Goal: Find specific page/section: Find specific page/section

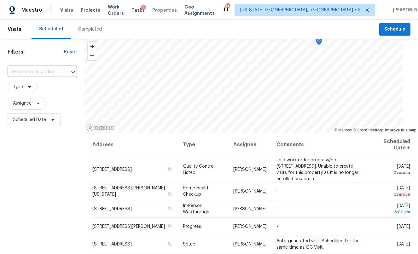
click at [166, 10] on span "Properties" at bounding box center [164, 10] width 25 height 6
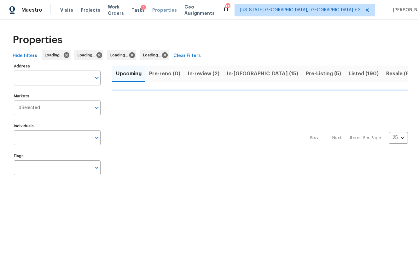
click at [170, 13] on span "Properties" at bounding box center [164, 10] width 25 height 6
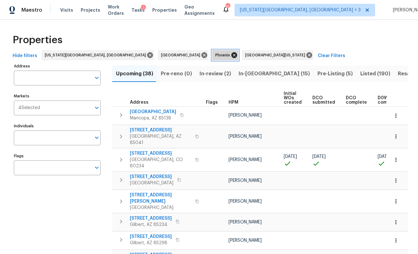
click at [232, 54] on icon at bounding box center [235, 55] width 6 height 6
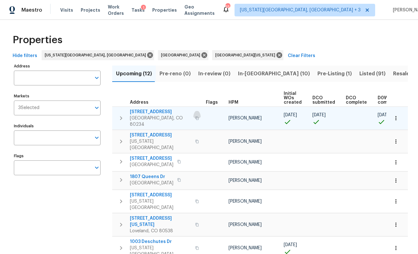
click at [195, 116] on icon "button" at bounding box center [197, 118] width 4 height 4
